Goal: Browse casually: Explore the website without a specific task or goal

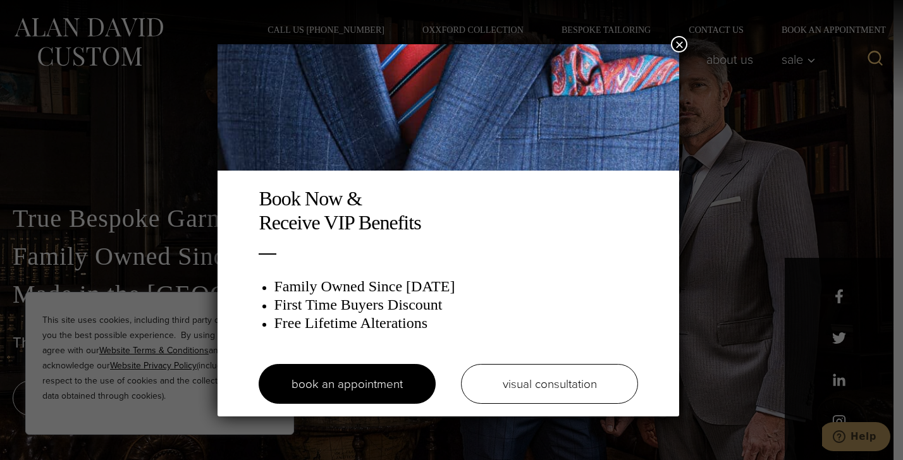
click at [684, 39] on button "×" at bounding box center [679, 44] width 16 height 16
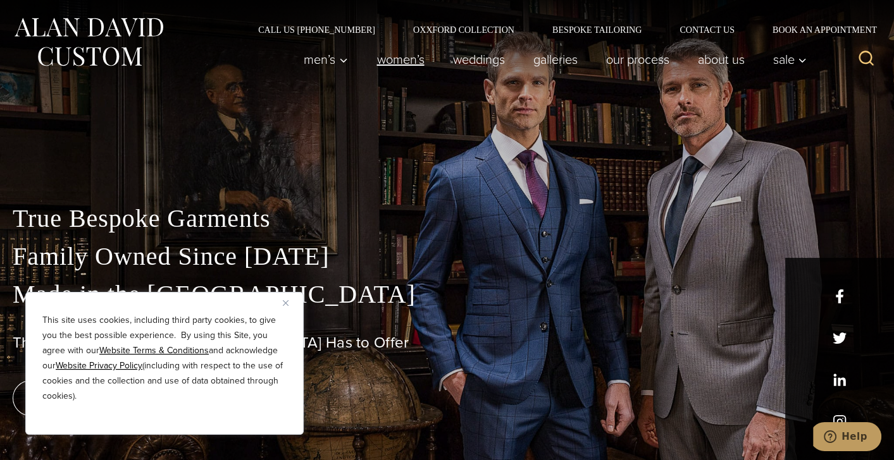
click at [382, 57] on link "Women’s" at bounding box center [400, 59] width 76 height 25
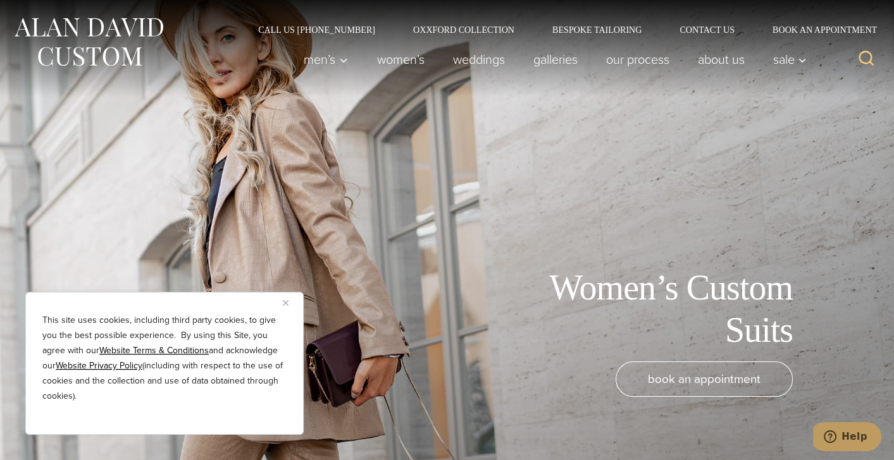
click at [290, 302] on button "Close" at bounding box center [290, 302] width 15 height 15
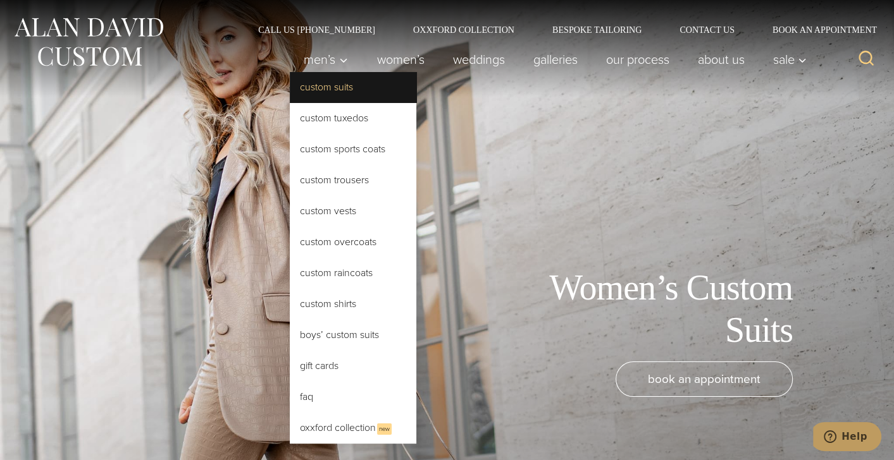
click at [328, 83] on link "Custom Suits" at bounding box center [353, 87] width 126 height 30
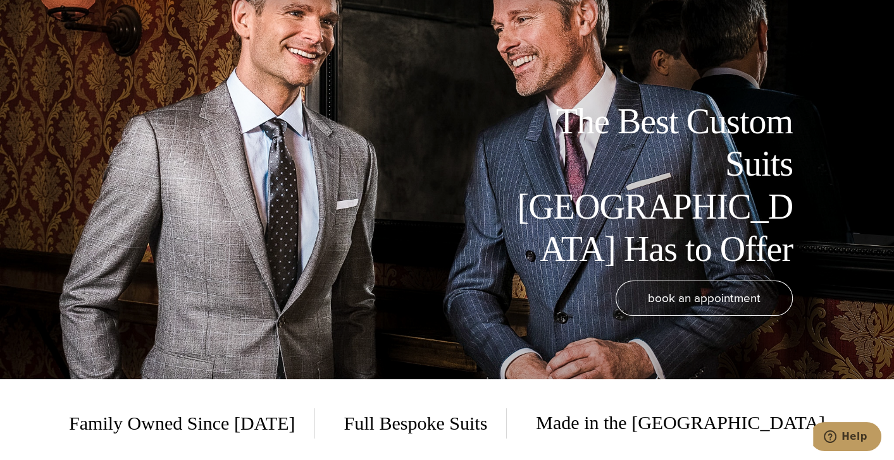
scroll to position [18, 0]
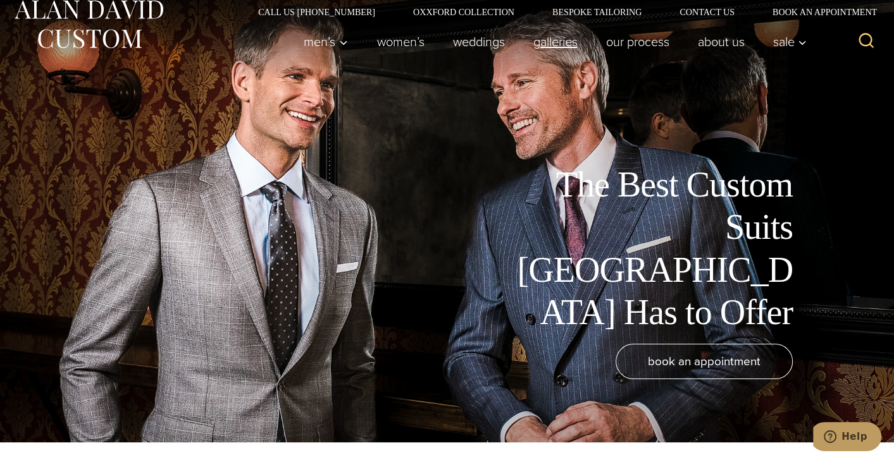
click at [556, 45] on link "Galleries" at bounding box center [555, 41] width 73 height 25
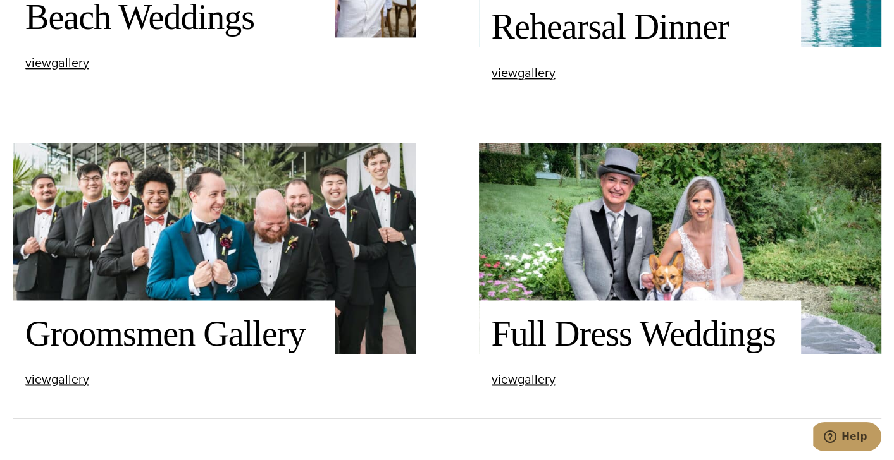
scroll to position [1724, 0]
